Goal: Check status

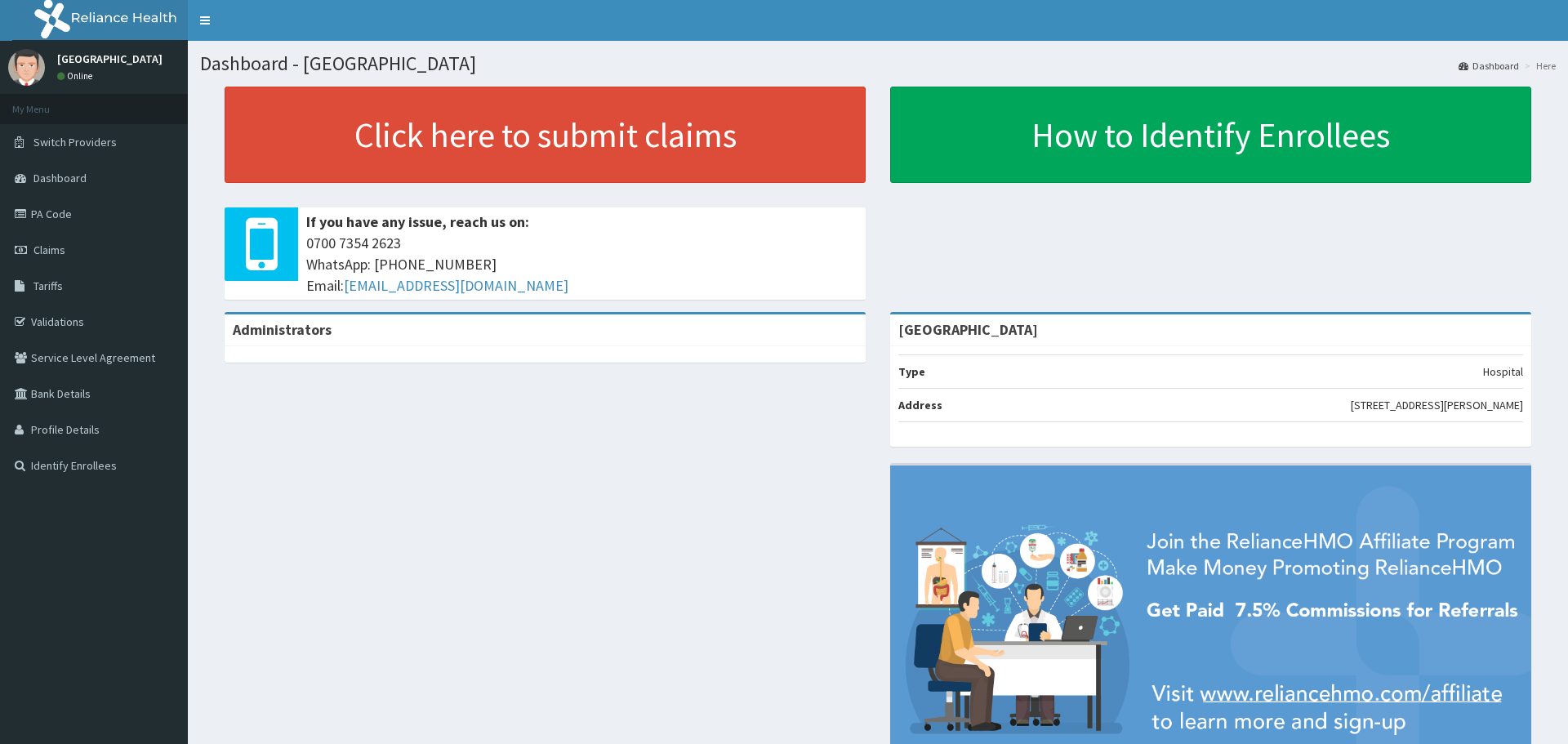
click at [62, 243] on span "Claims" at bounding box center [49, 250] width 32 height 15
